Goal: Task Accomplishment & Management: Manage account settings

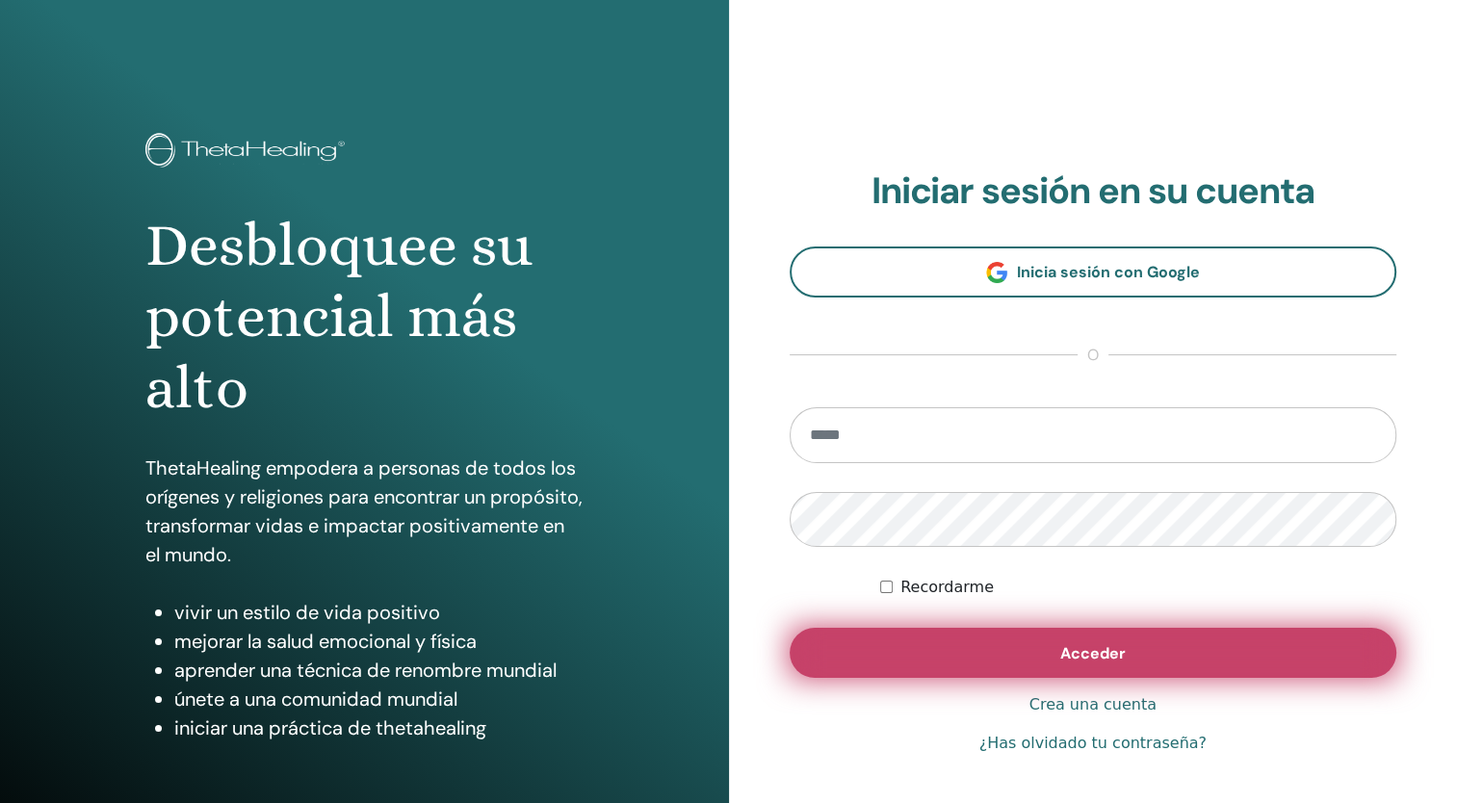
type input "**********"
click at [905, 649] on button "Acceder" at bounding box center [1094, 653] width 608 height 50
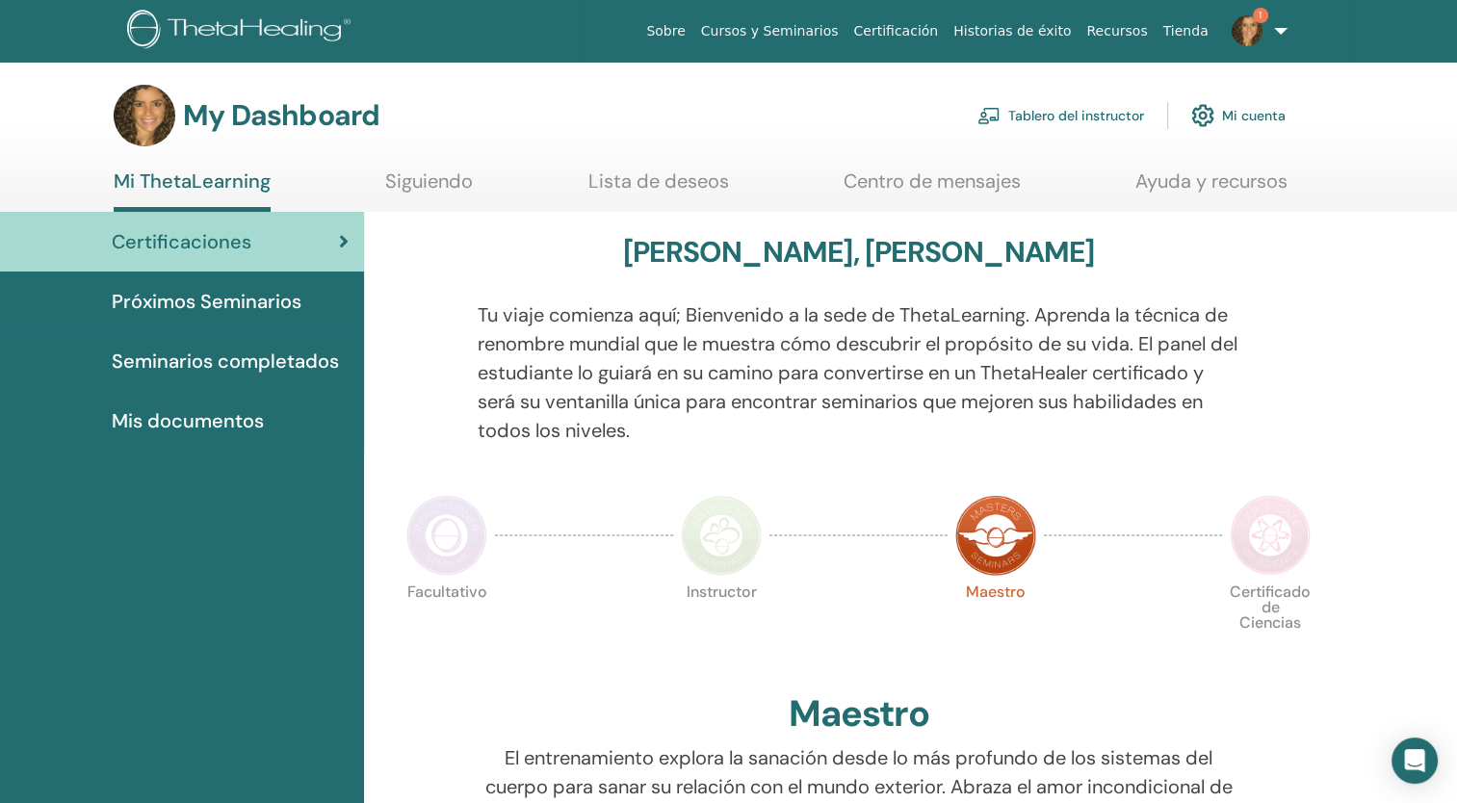
click at [1259, 29] on img at bounding box center [1247, 30] width 31 height 31
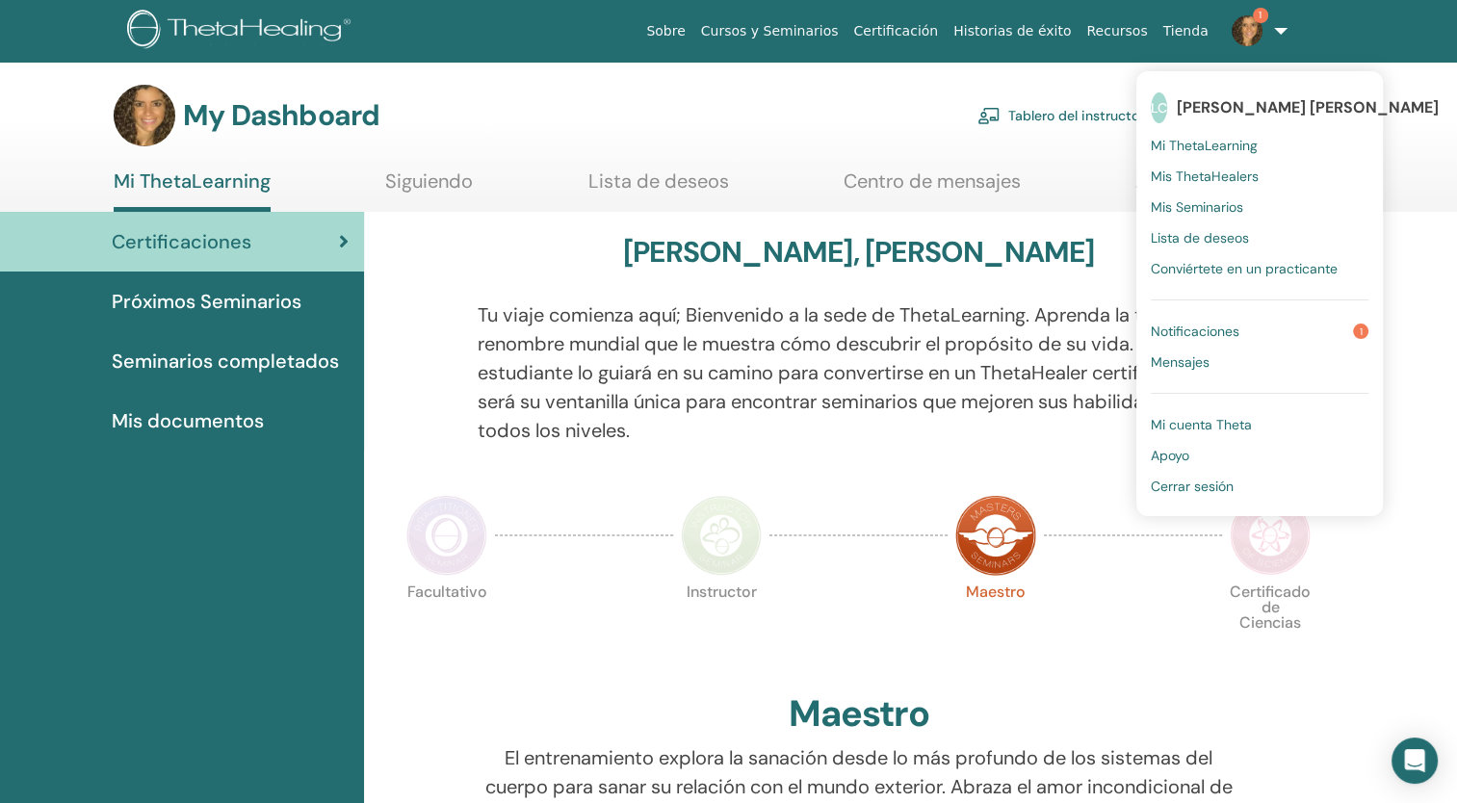
click at [1221, 328] on span "Notificaciones" at bounding box center [1195, 331] width 89 height 17
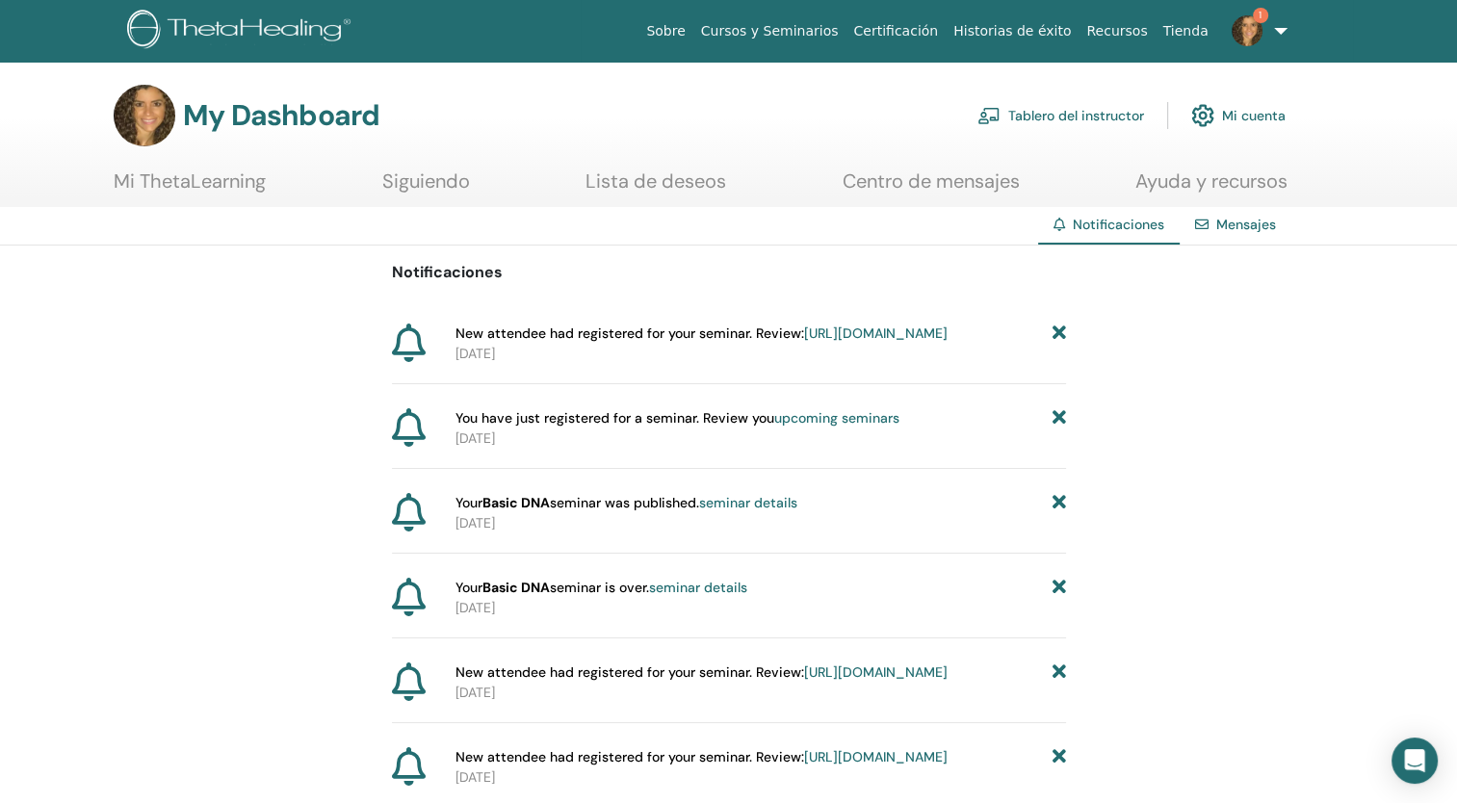
click at [1060, 112] on link "Tablero del instructor" at bounding box center [1060, 115] width 167 height 42
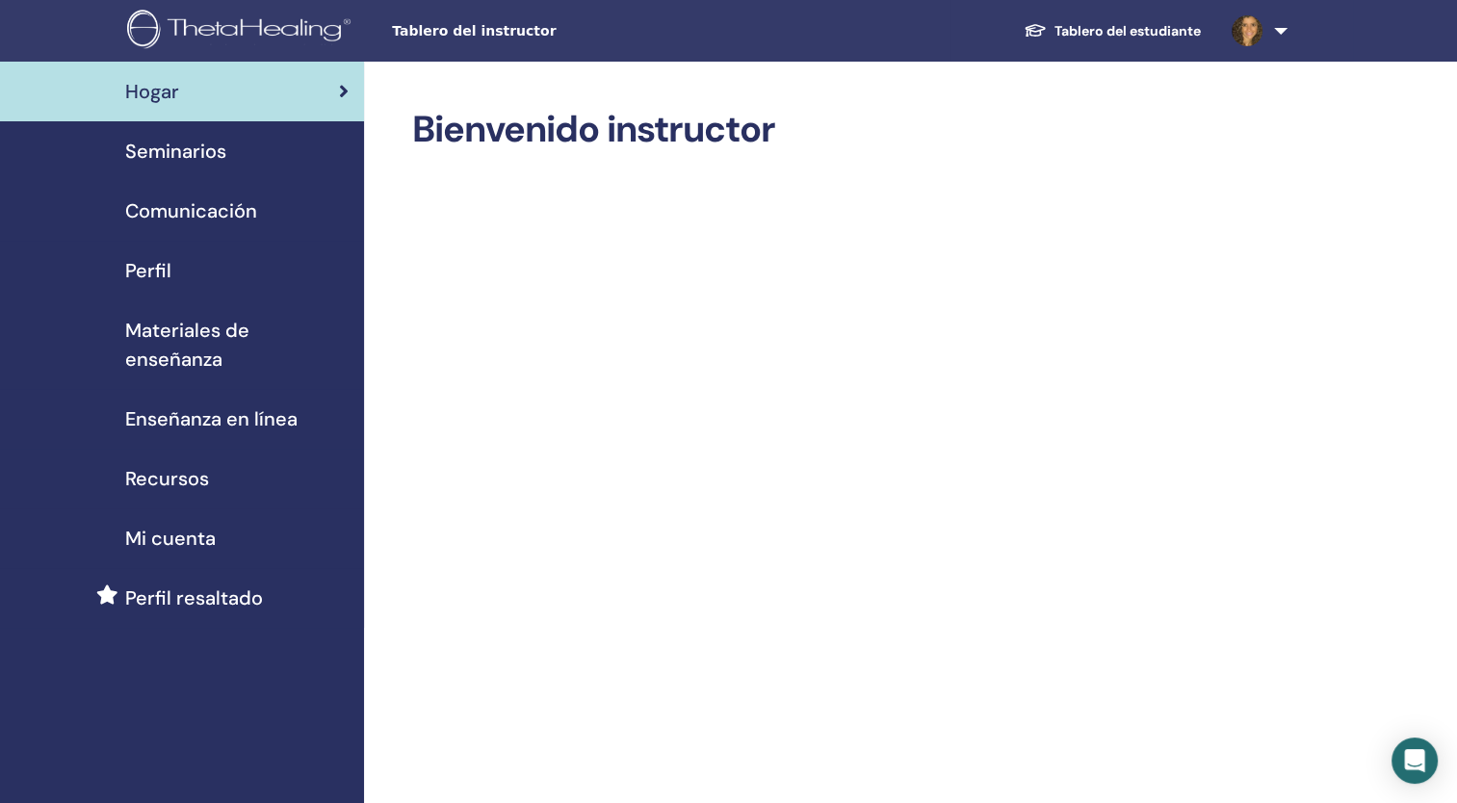
click at [170, 145] on span "Seminarios" at bounding box center [175, 151] width 101 height 29
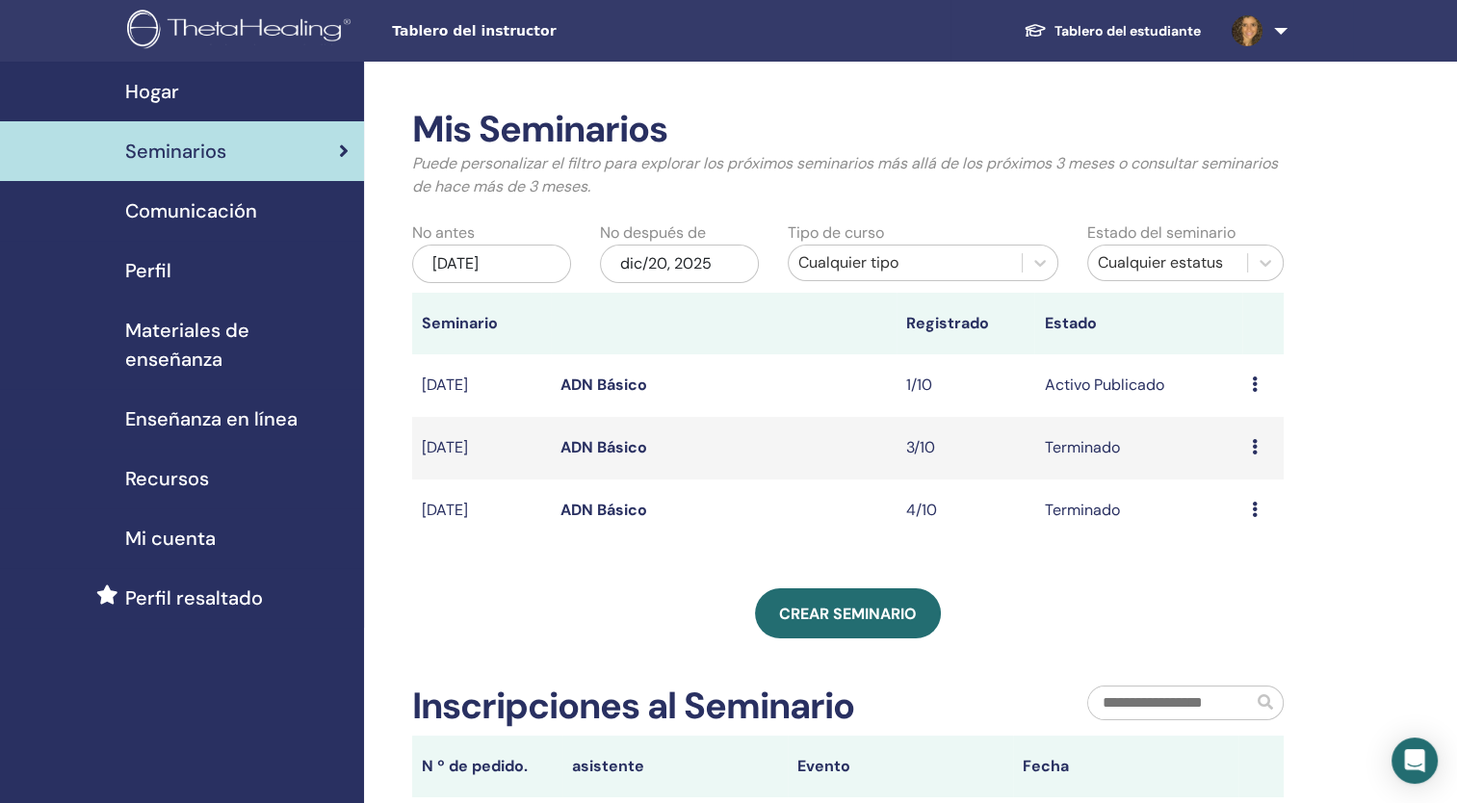
click at [593, 383] on link "ADN Básico" at bounding box center [603, 385] width 87 height 20
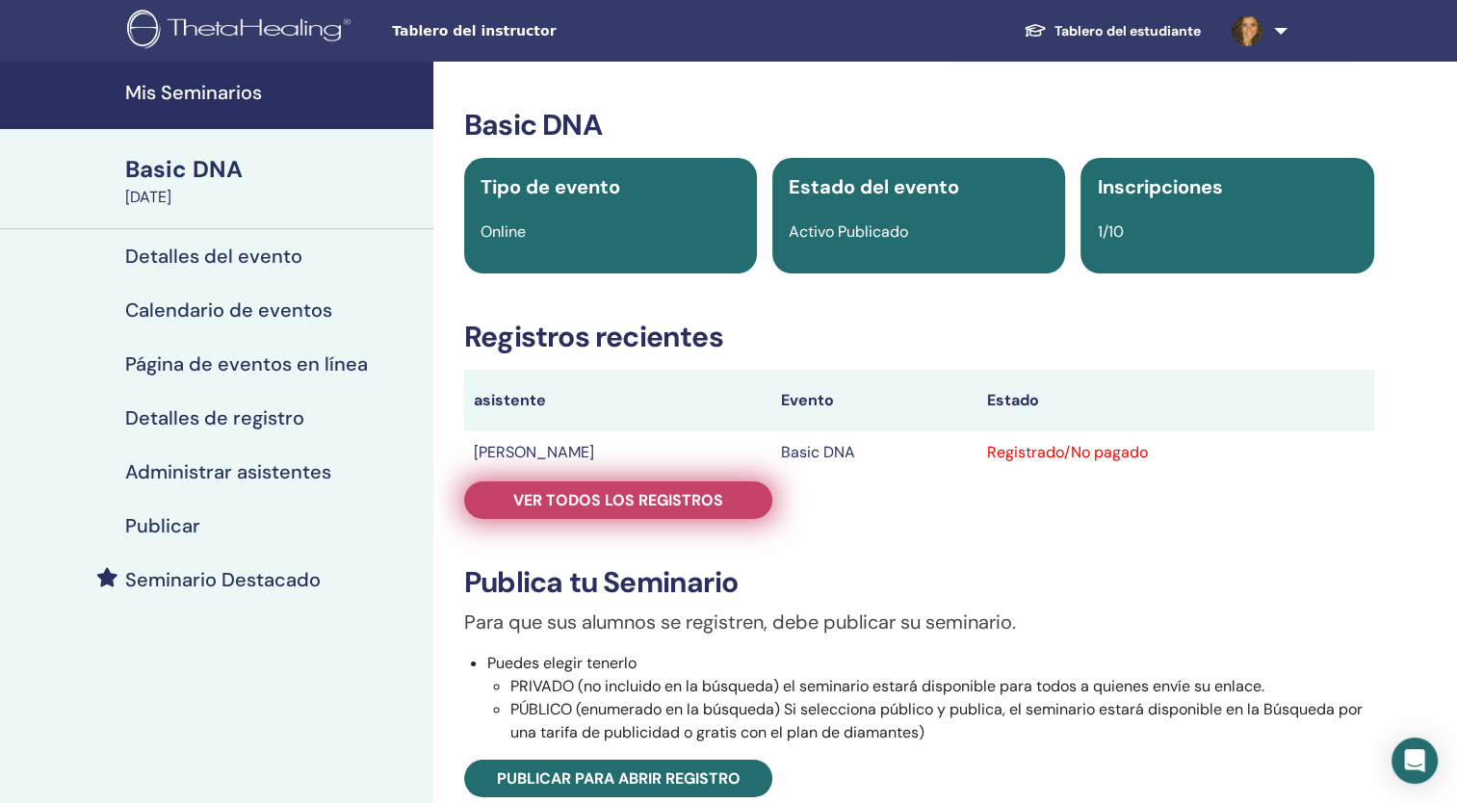
click at [695, 493] on span "Ver todos los registros" at bounding box center [618, 500] width 210 height 20
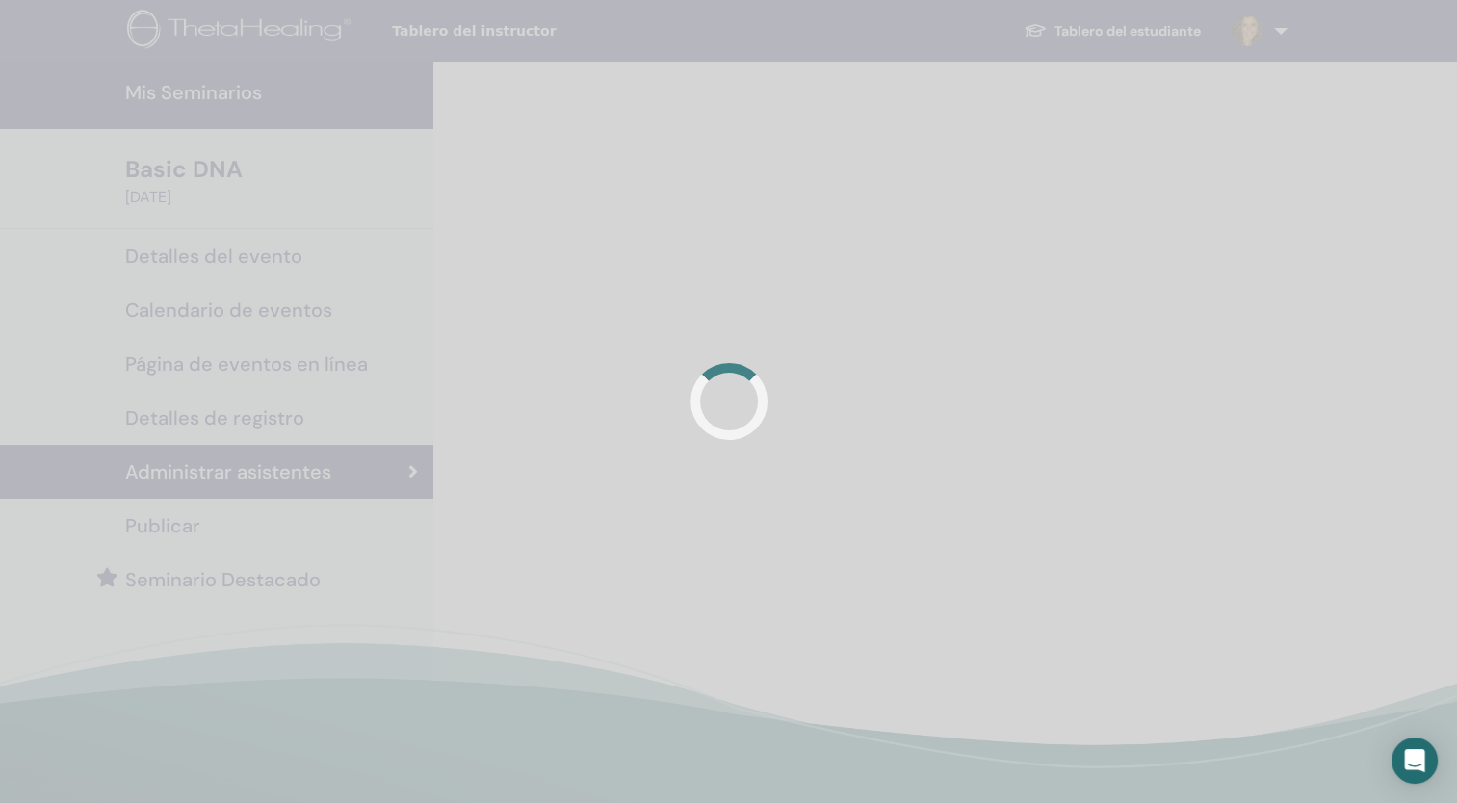
click at [695, 493] on div at bounding box center [728, 401] width 1457 height 803
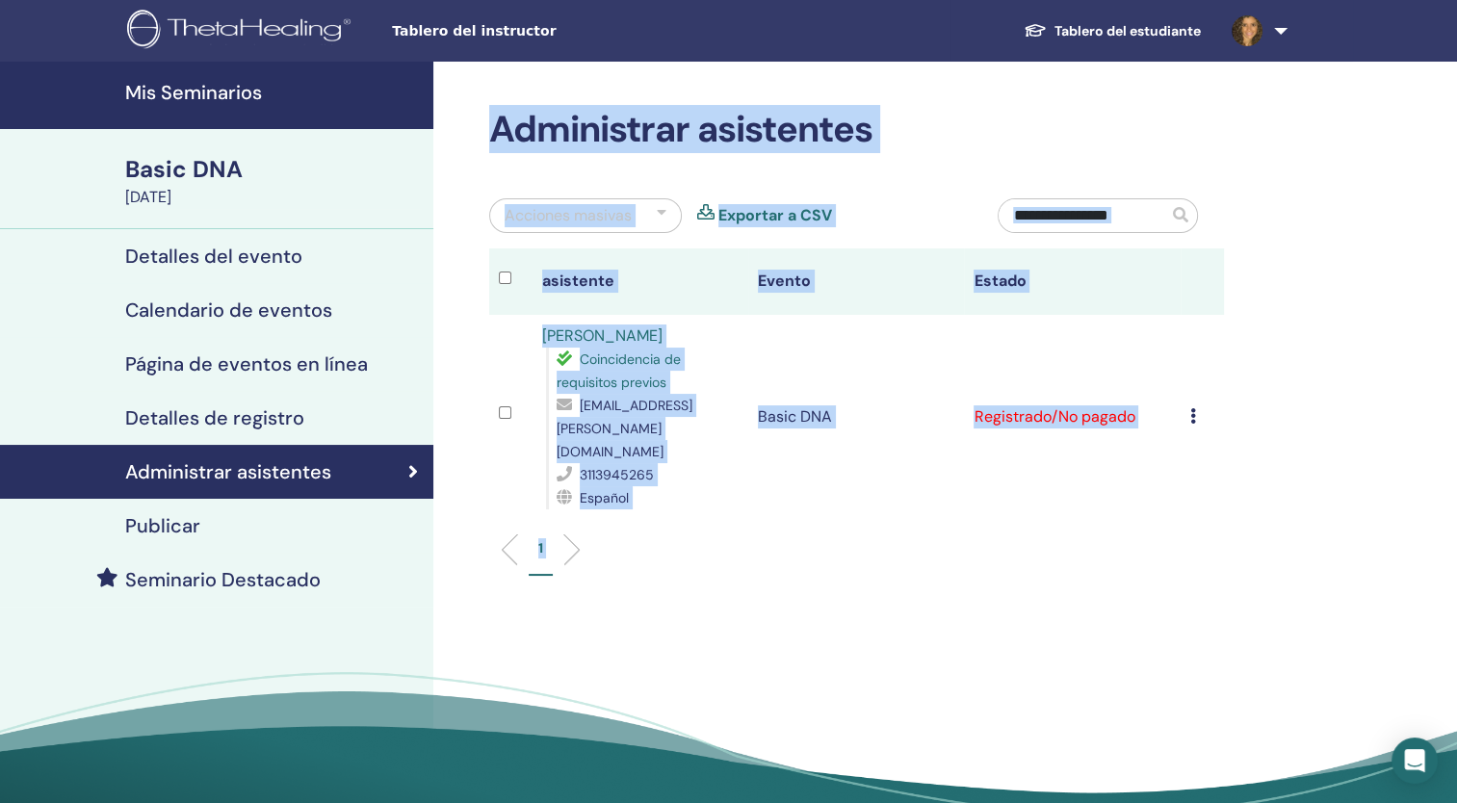
click at [1343, 248] on div "Administrar asistentes Acciones masivas Exportar a CSV asistente Evento Estado …" at bounding box center [919, 463] width 972 height 803
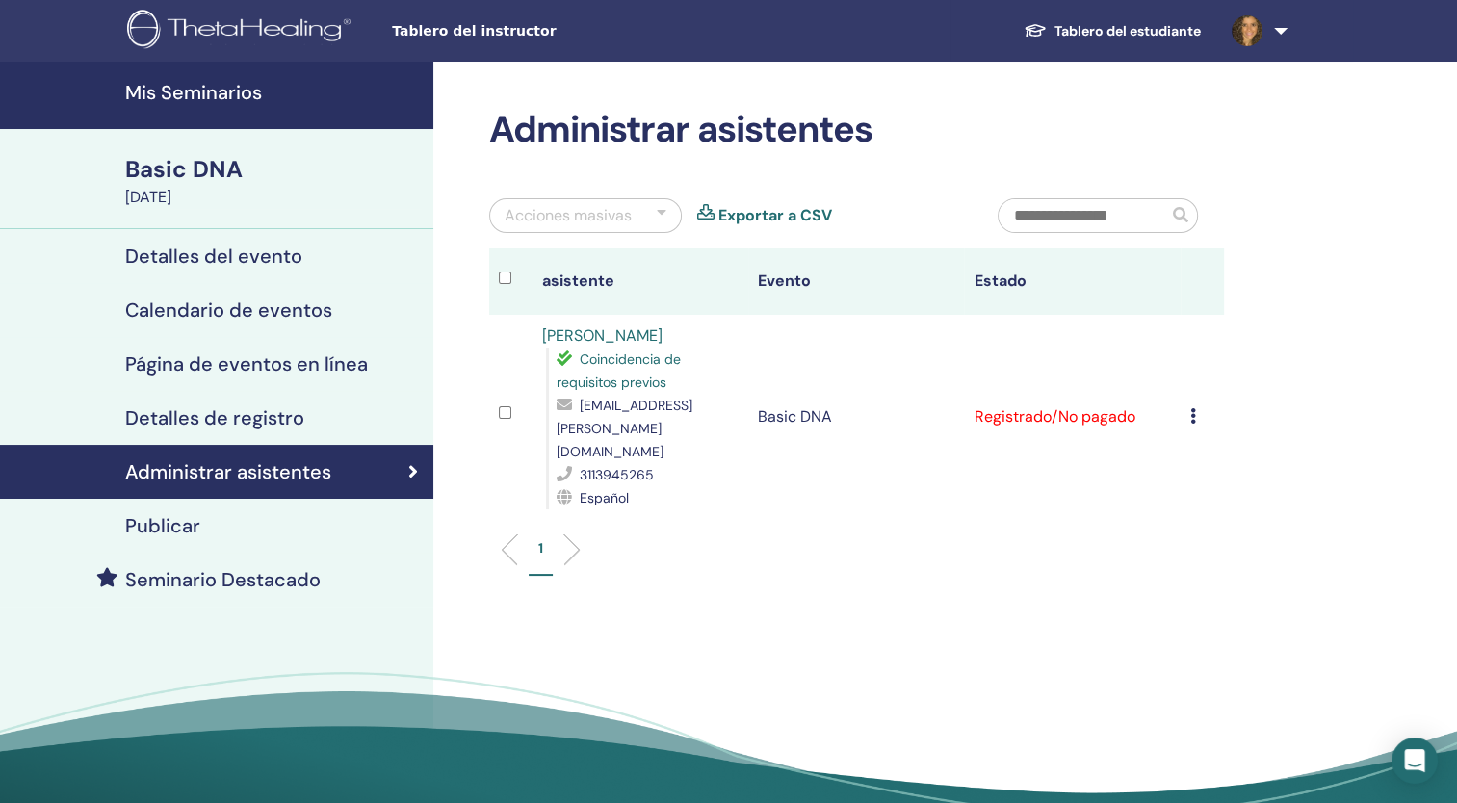
click at [1190, 408] on icon at bounding box center [1193, 415] width 6 height 15
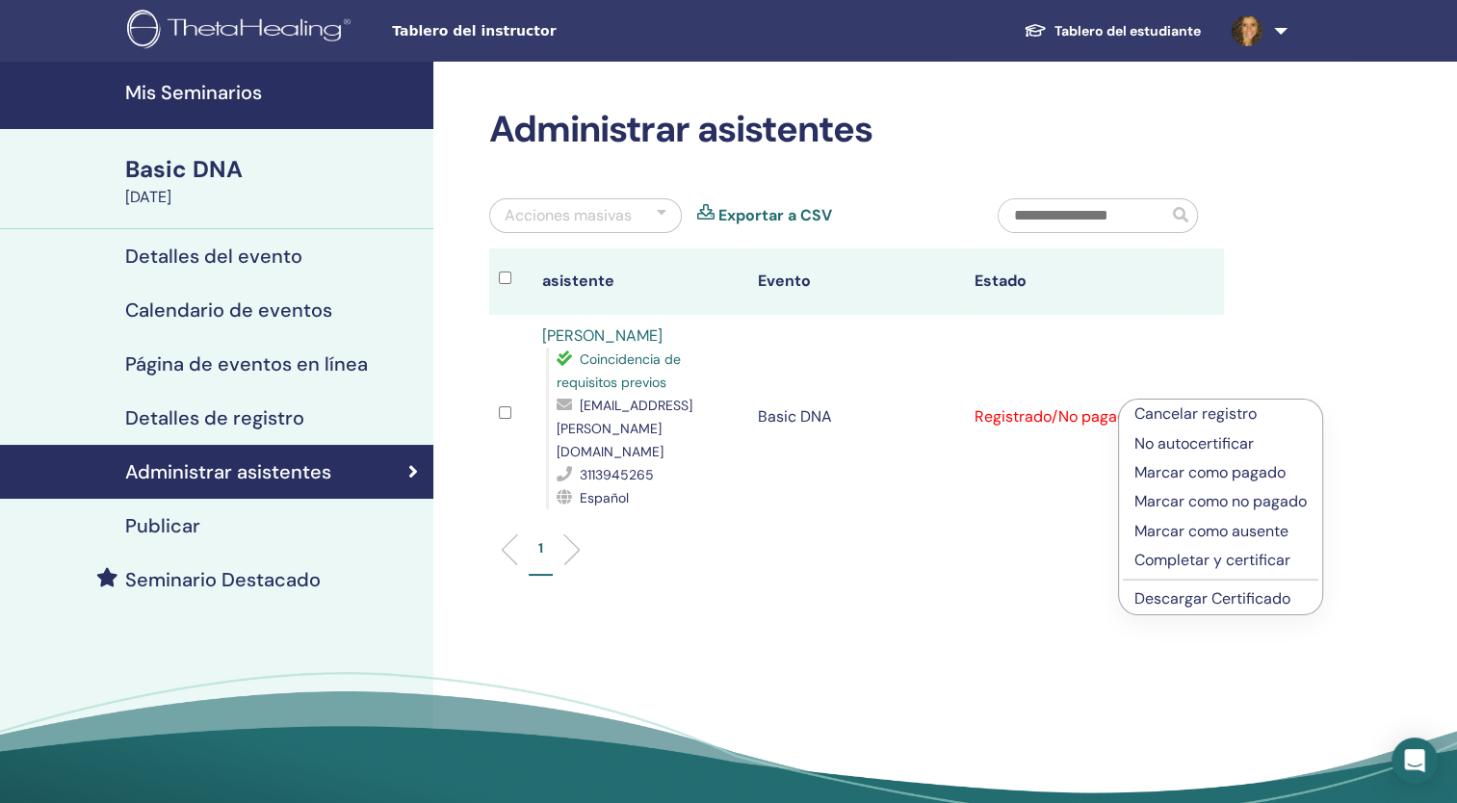
click at [1261, 472] on p "Marcar como pagado" at bounding box center [1220, 472] width 172 height 23
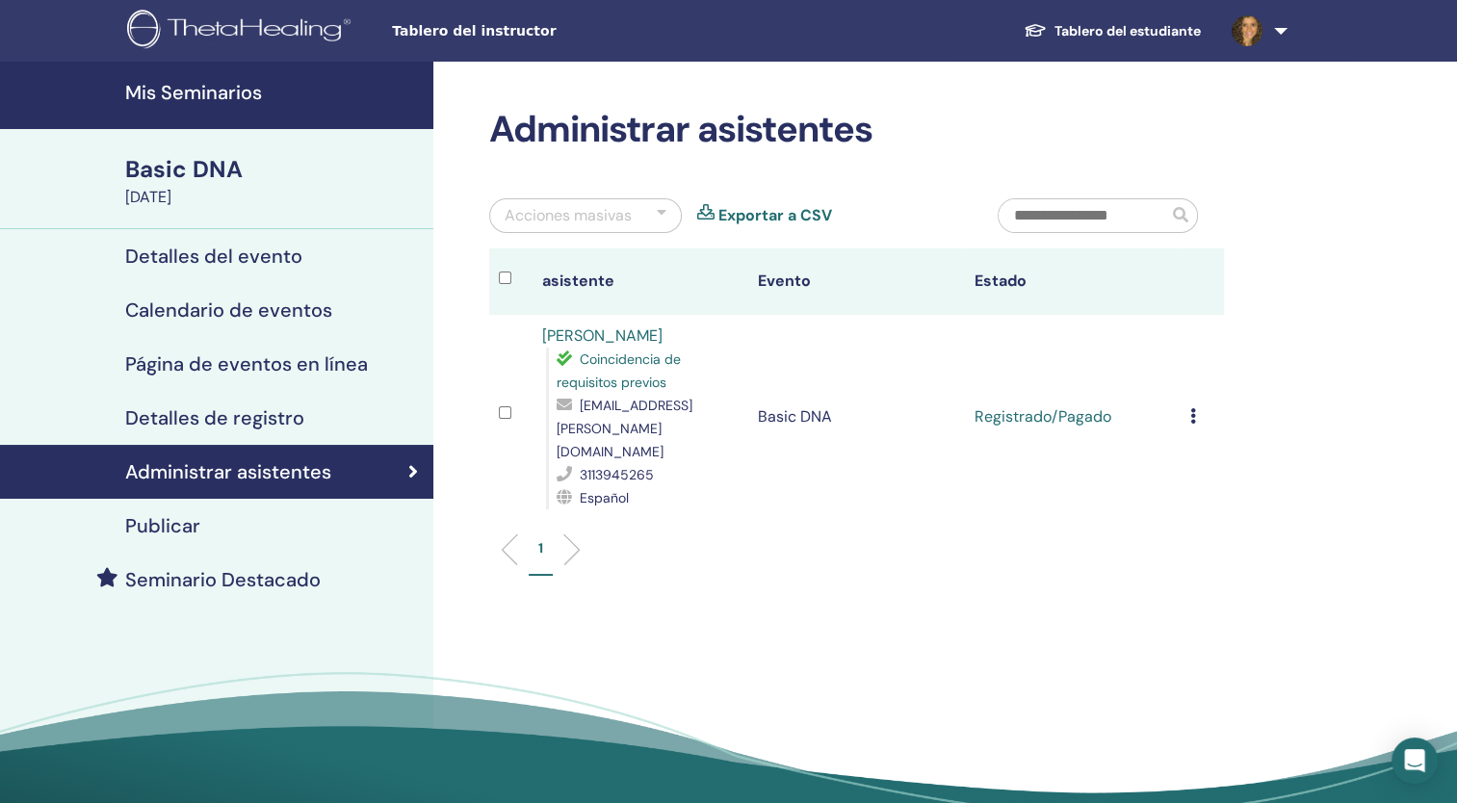
click at [598, 337] on link "[PERSON_NAME]" at bounding box center [602, 335] width 120 height 20
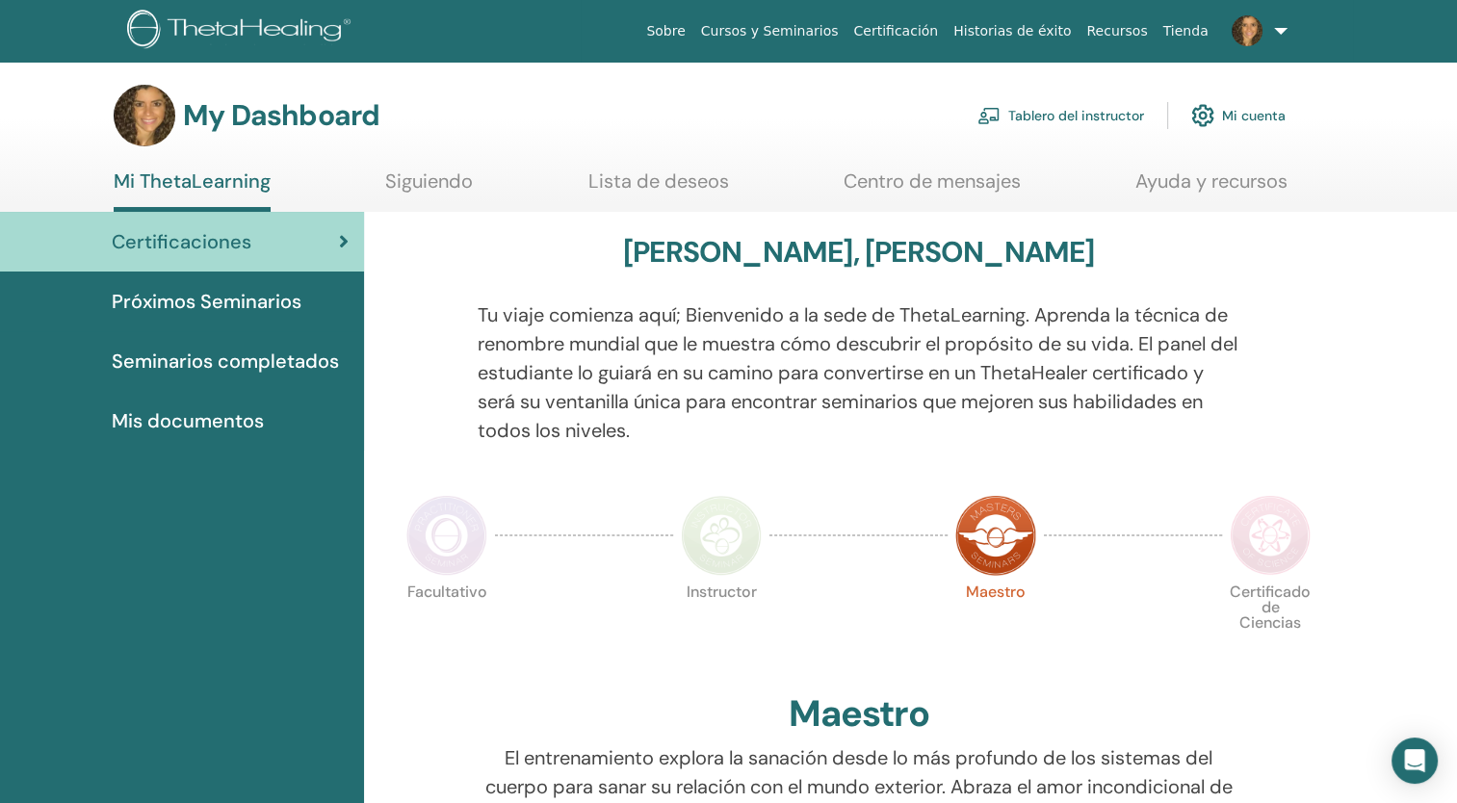
click at [1060, 117] on link "Tablero del instructor" at bounding box center [1060, 115] width 167 height 42
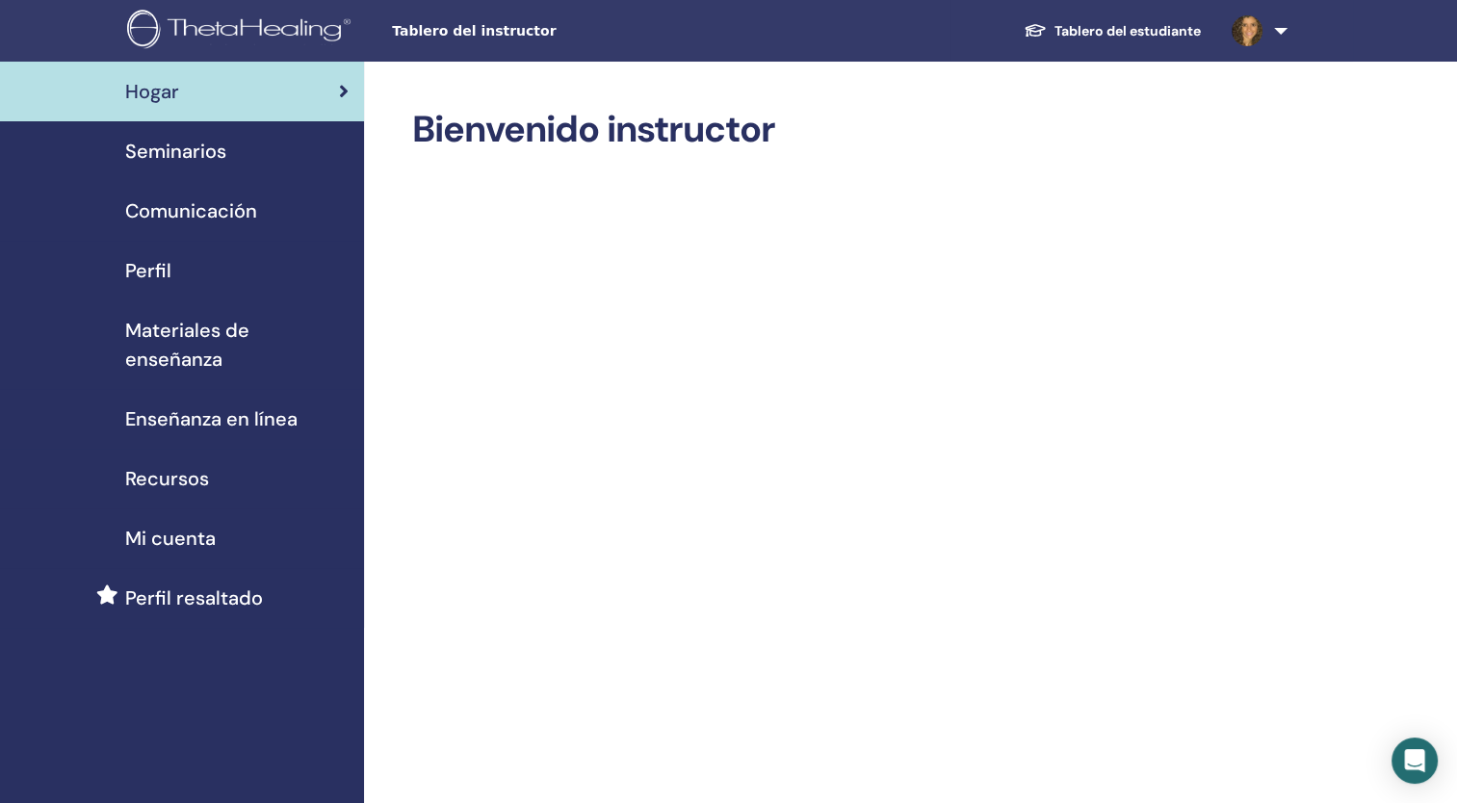
click at [190, 149] on span "Seminarios" at bounding box center [175, 151] width 101 height 29
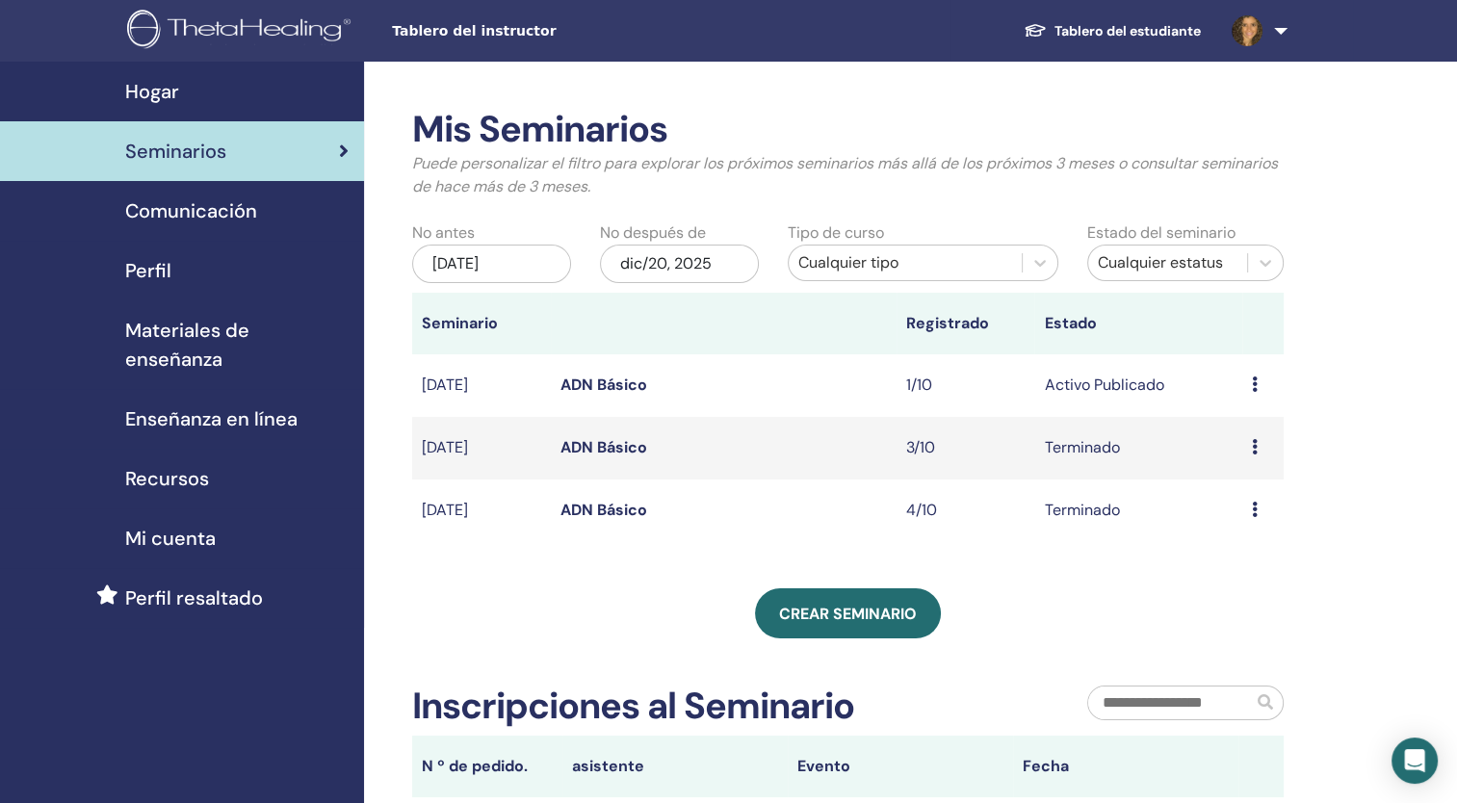
click at [614, 446] on link "ADN Básico" at bounding box center [603, 447] width 87 height 20
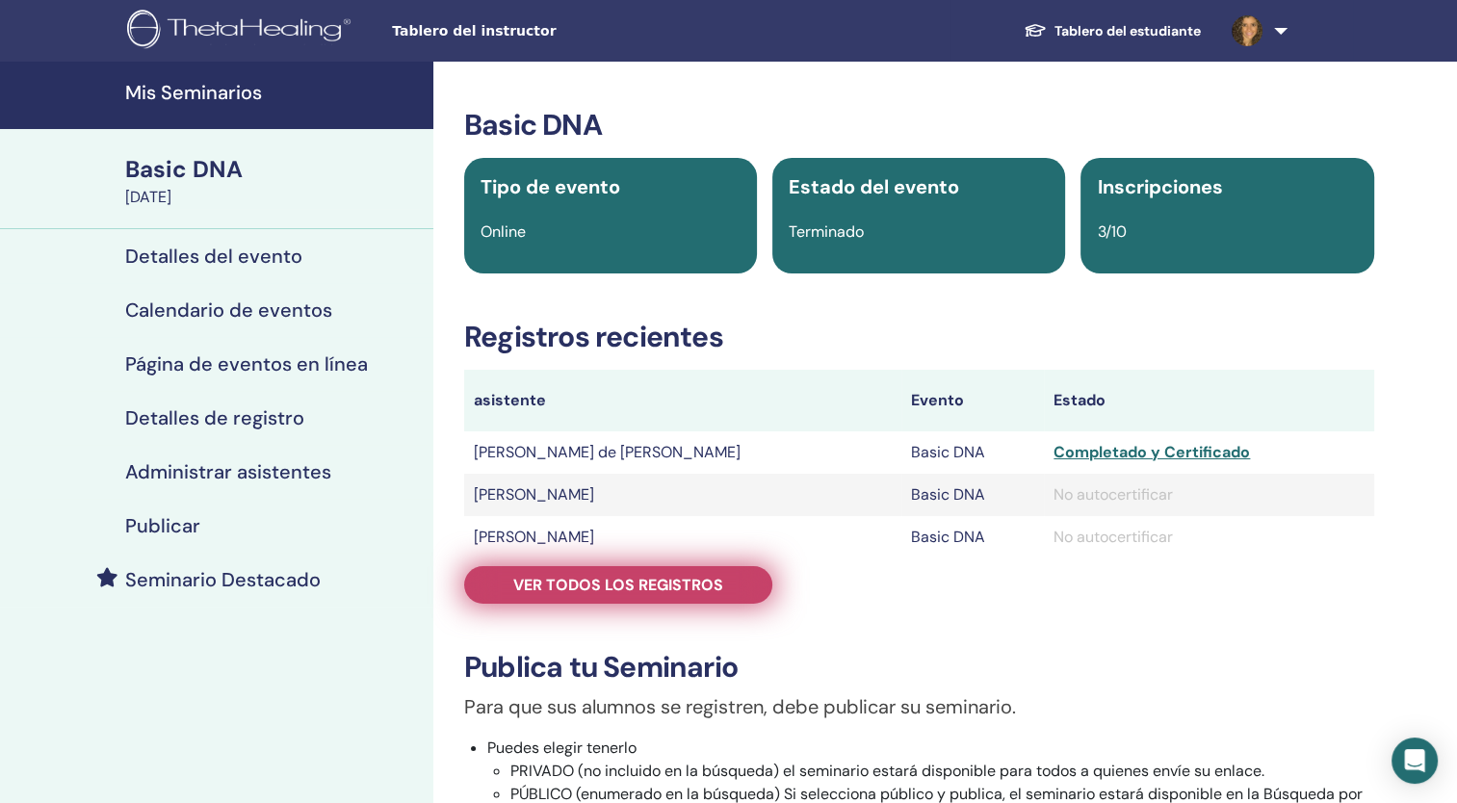
click at [680, 579] on span "Ver todos los registros" at bounding box center [618, 585] width 210 height 20
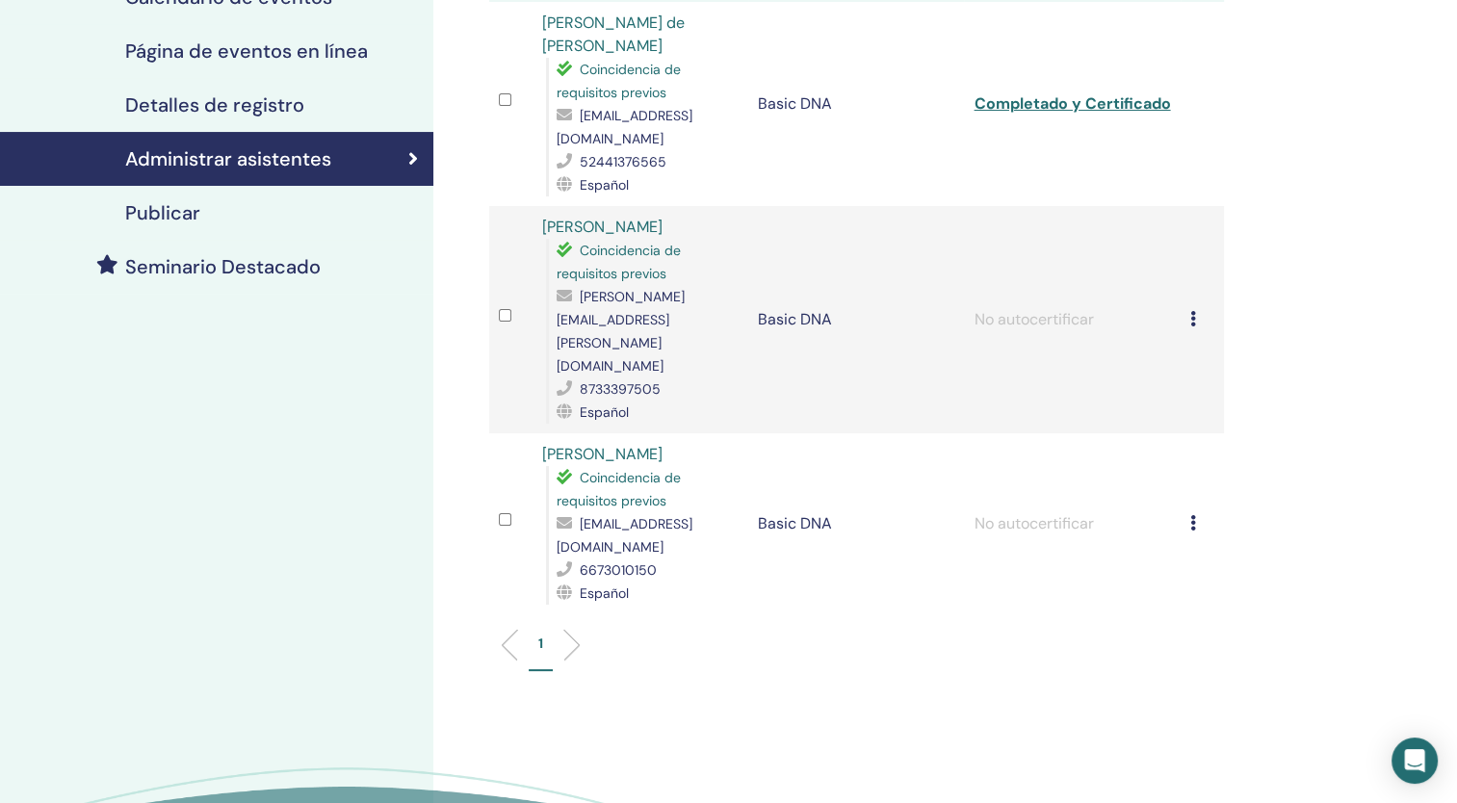
scroll to position [318, 0]
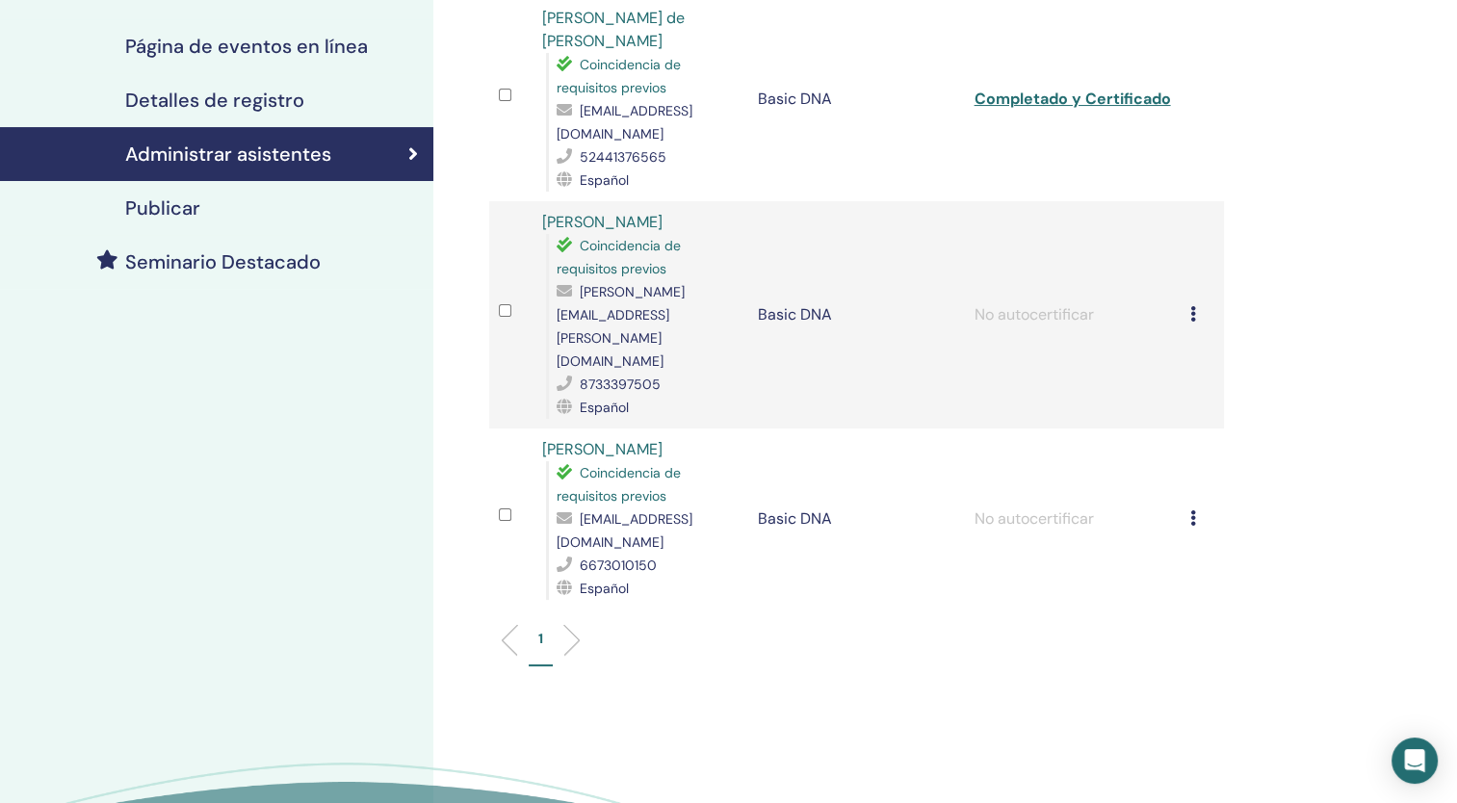
click at [1190, 306] on icon at bounding box center [1193, 313] width 6 height 15
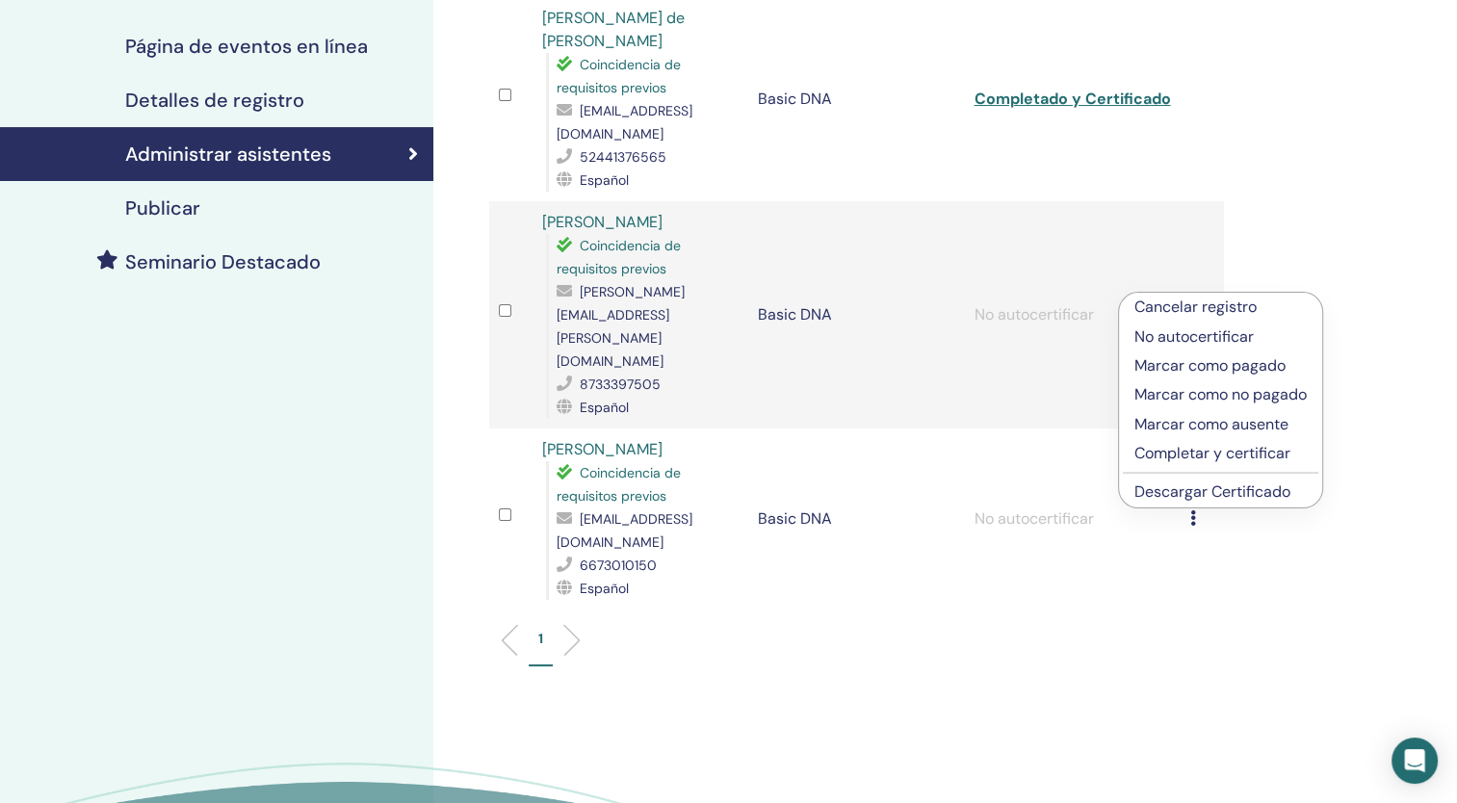
click at [1312, 256] on div "Administrar asistentes Acciones masivas Exportar a CSV asistente Evento Estado …" at bounding box center [919, 349] width 972 height 1211
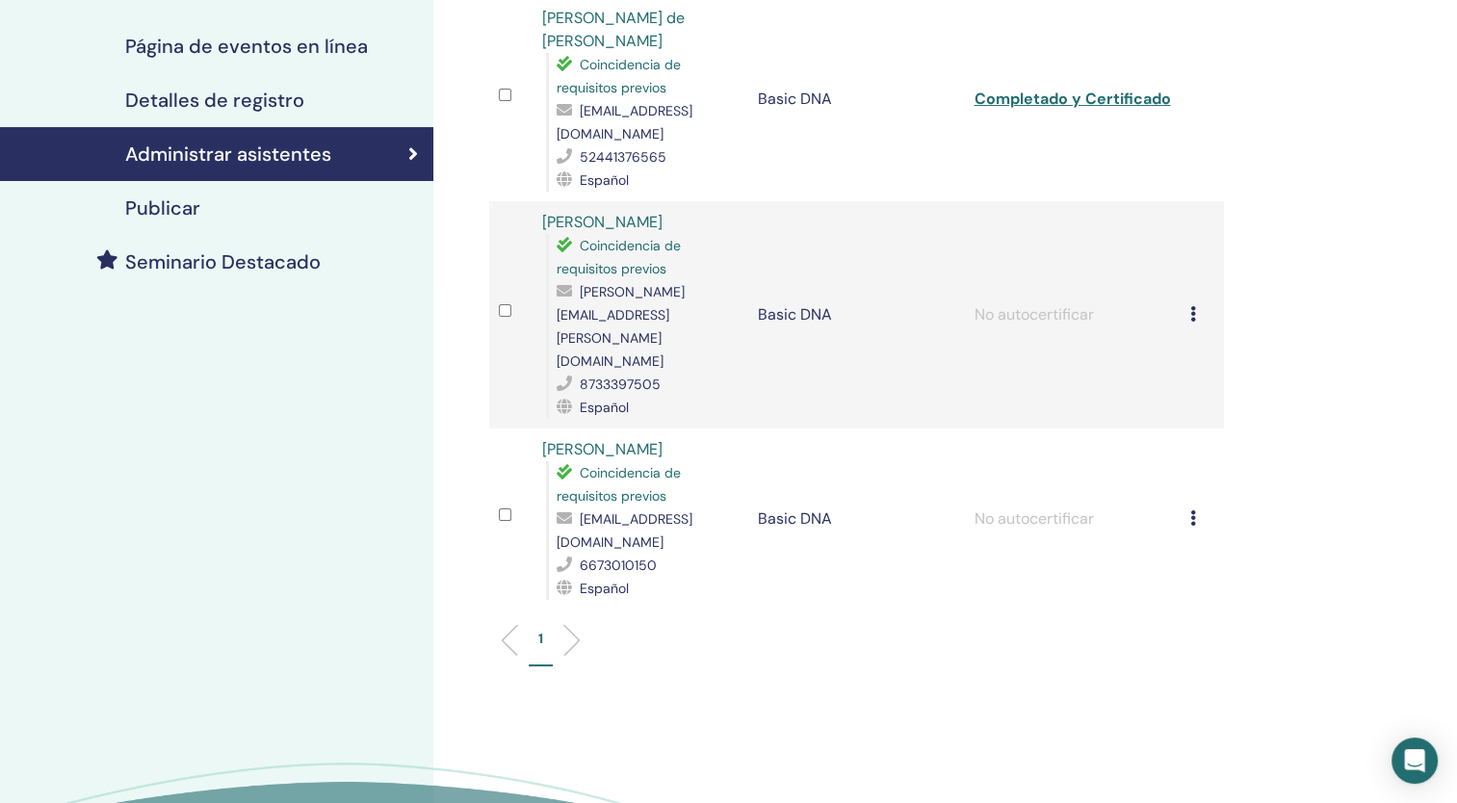
click at [1192, 510] on icon at bounding box center [1193, 517] width 6 height 15
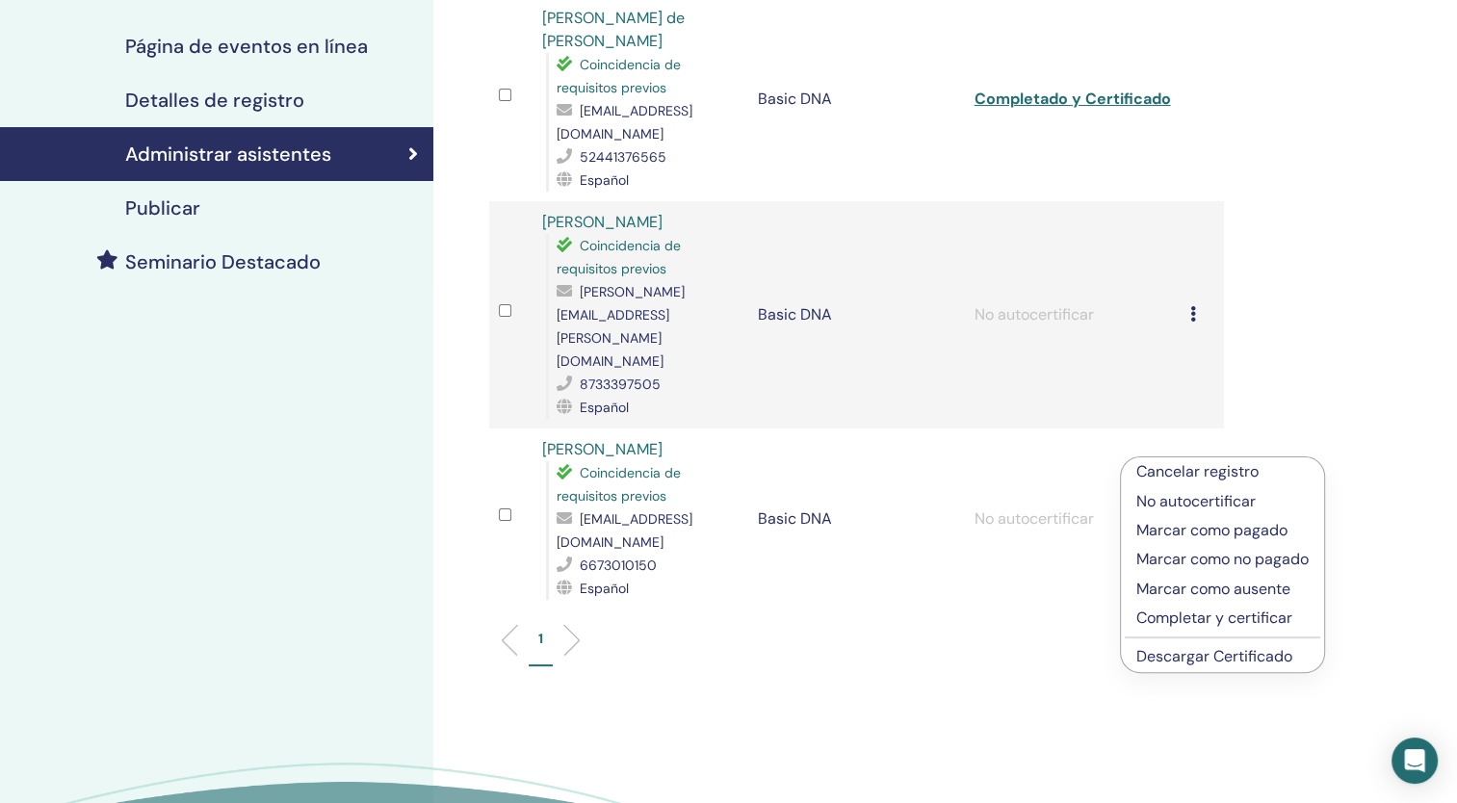
click at [836, 629] on ul "1" at bounding box center [857, 648] width 702 height 38
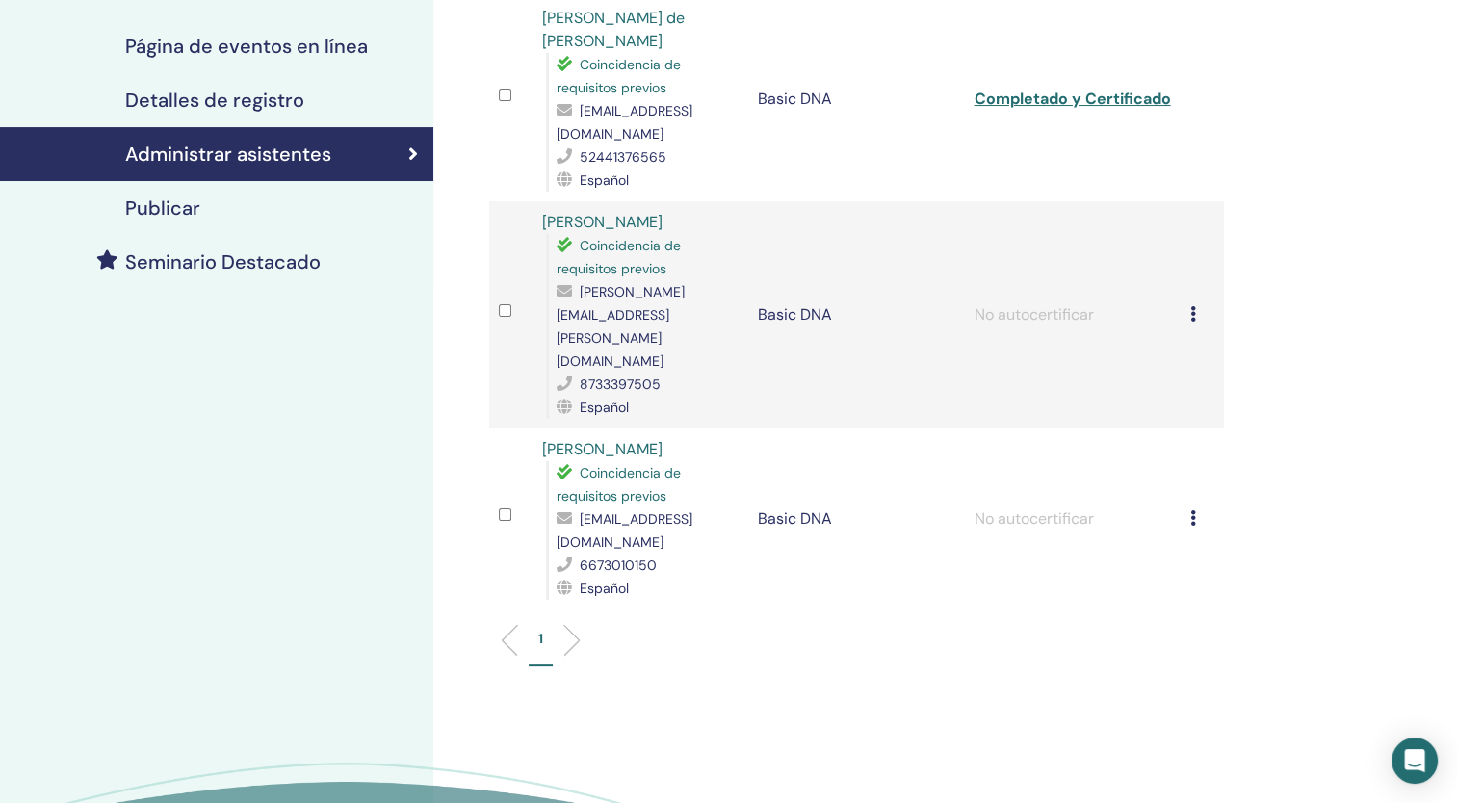
click at [663, 439] on link "Dulce Andrade Sepulveda" at bounding box center [602, 449] width 120 height 20
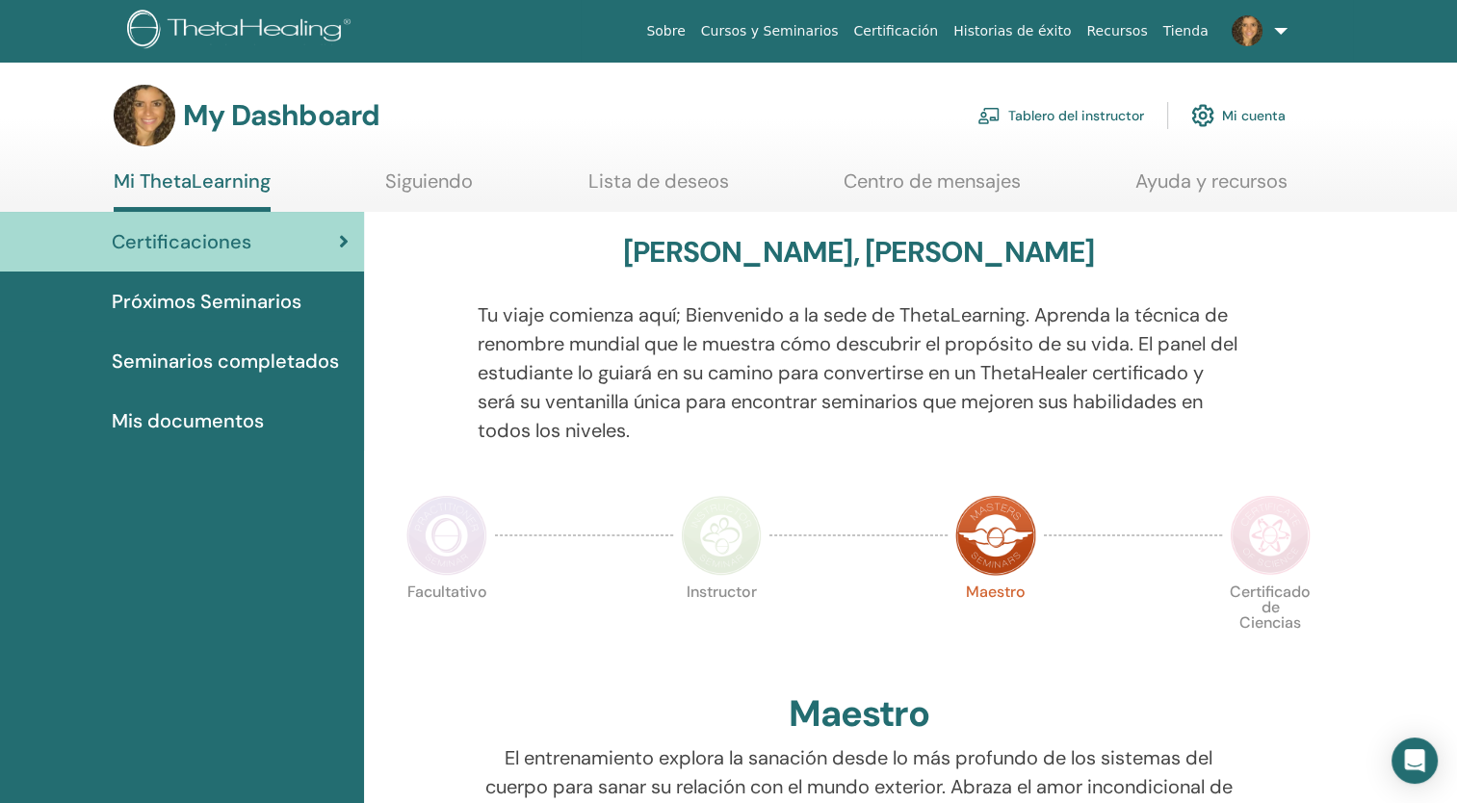
click at [1094, 113] on link "Tablero del instructor" at bounding box center [1060, 115] width 167 height 42
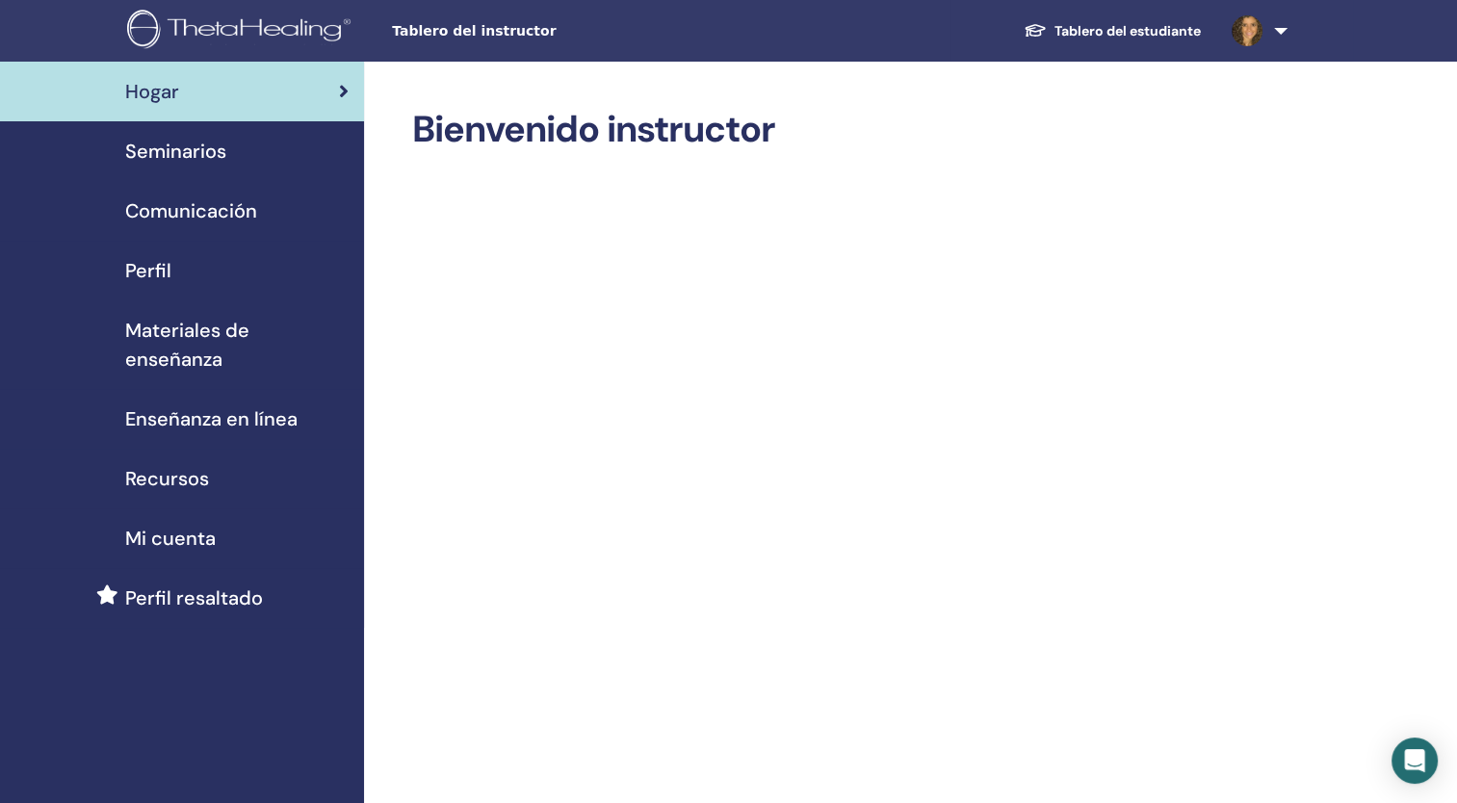
click at [173, 148] on span "Seminarios" at bounding box center [175, 151] width 101 height 29
click at [173, 152] on span "Seminarios" at bounding box center [175, 151] width 101 height 29
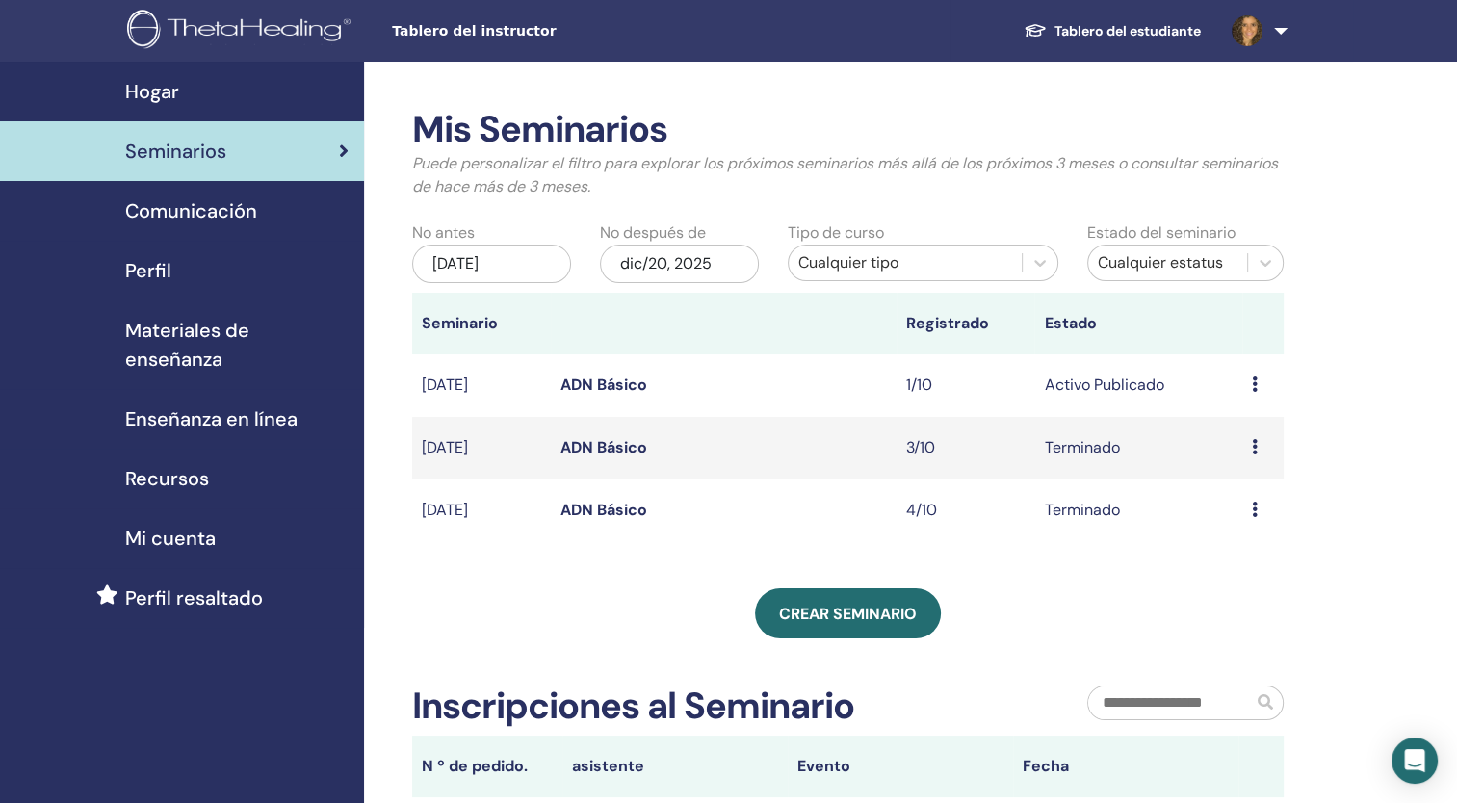
click at [153, 75] on link "Hogar" at bounding box center [182, 92] width 364 height 60
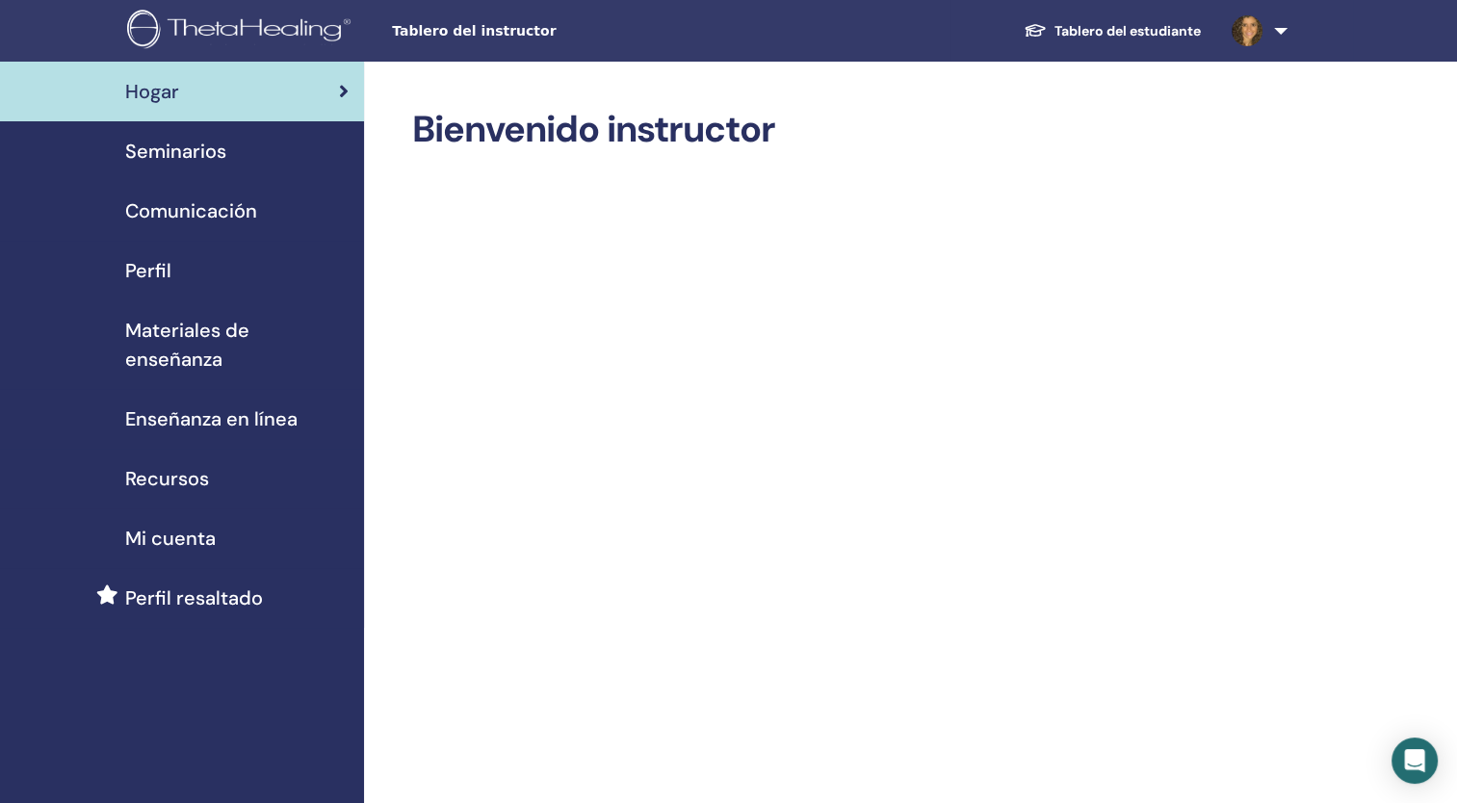
click at [145, 270] on span "Perfil" at bounding box center [148, 270] width 46 height 29
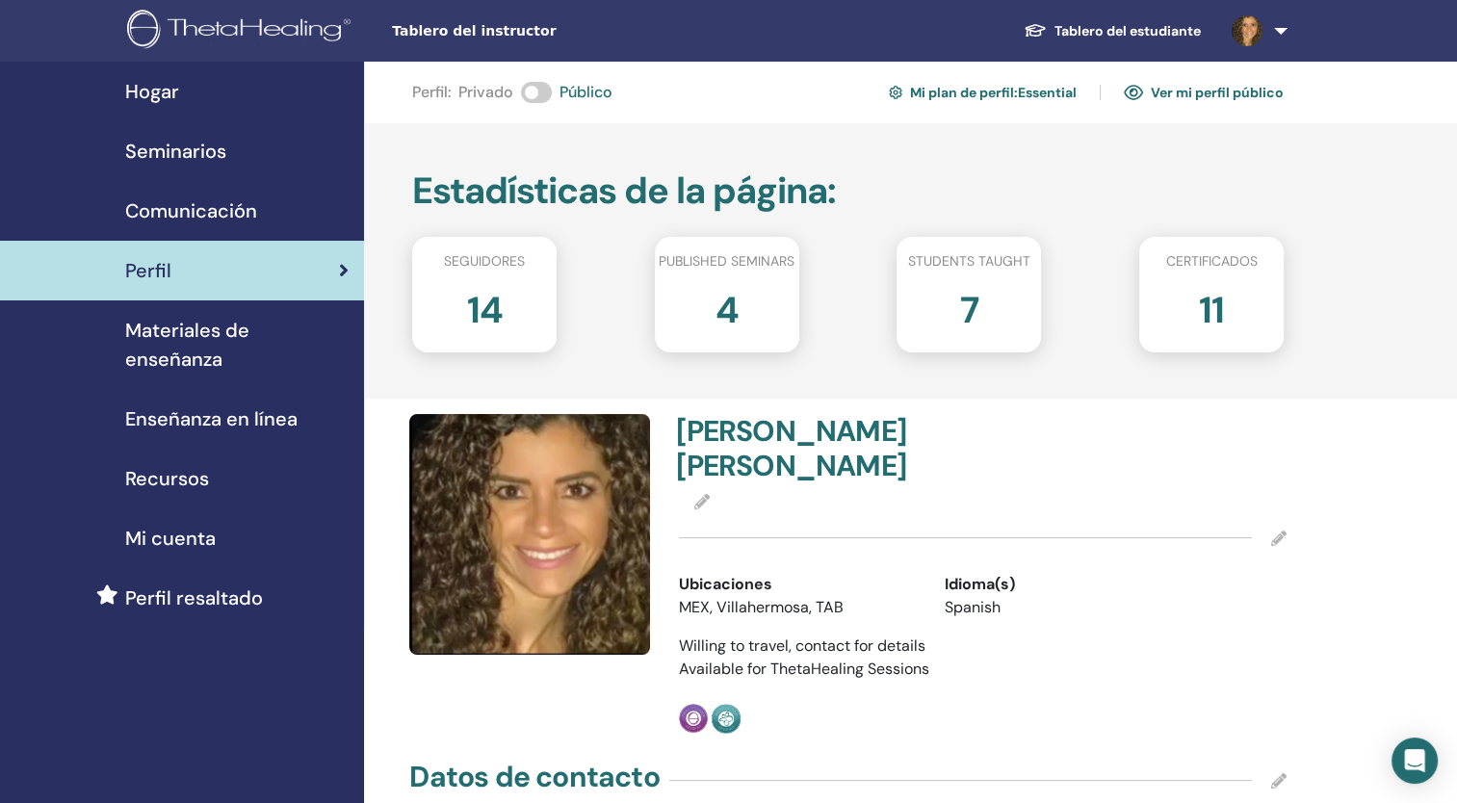
click at [480, 314] on h2 "14" at bounding box center [485, 306] width 36 height 54
click at [1178, 91] on link "Ver mi perfil público" at bounding box center [1204, 92] width 160 height 31
